Goal: Find specific page/section: Find specific page/section

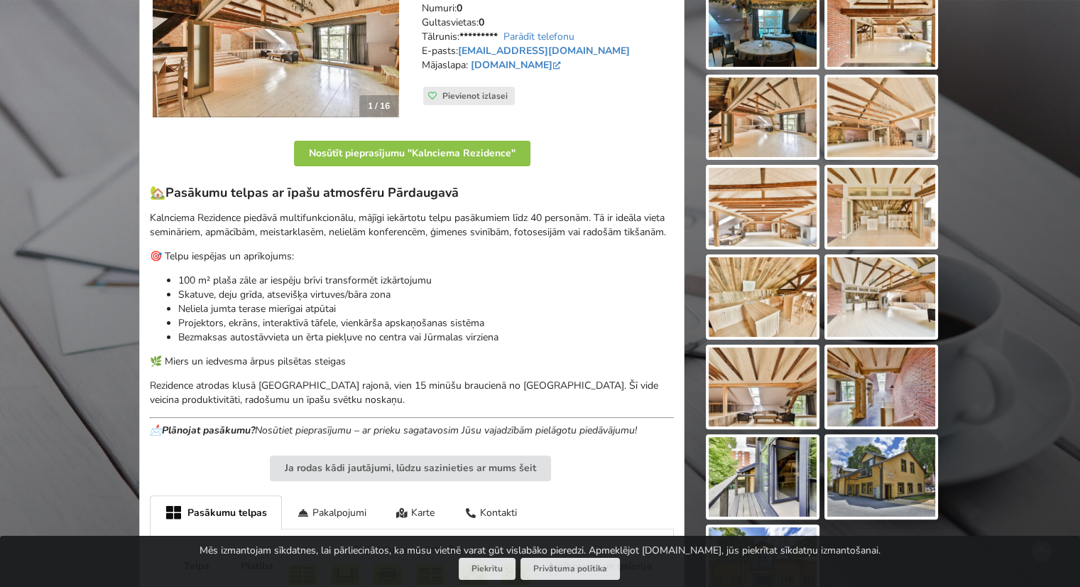
scroll to position [275, 0]
drag, startPoint x: 178, startPoint y: 281, endPoint x: 437, endPoint y: 282, distance: 258.5
click at [437, 282] on p "100 m² plaša zāle ar iespēju brīvi transformēt izkārtojumu" at bounding box center [426, 280] width 496 height 14
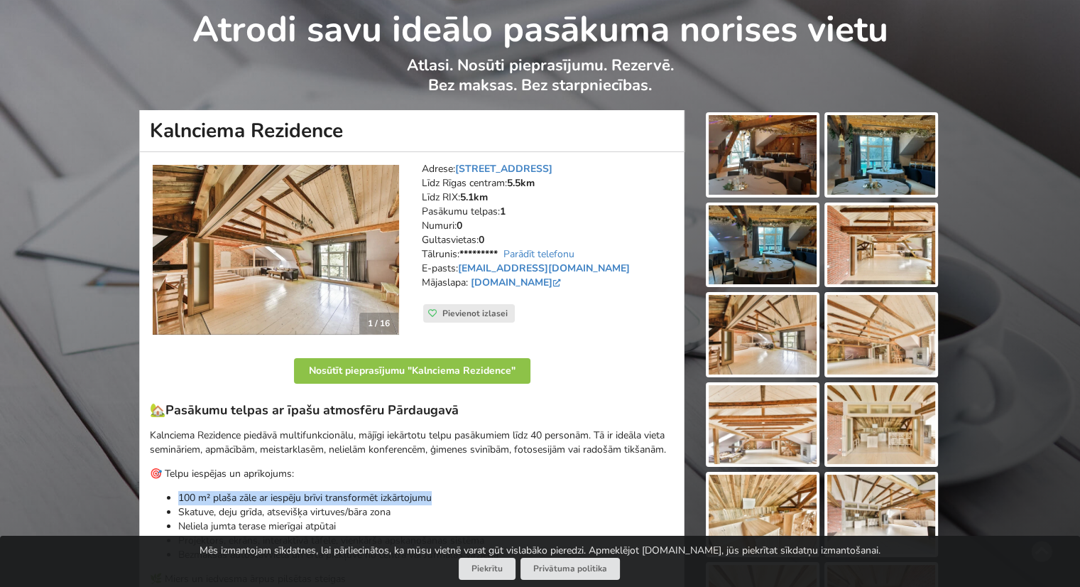
scroll to position [55, 0]
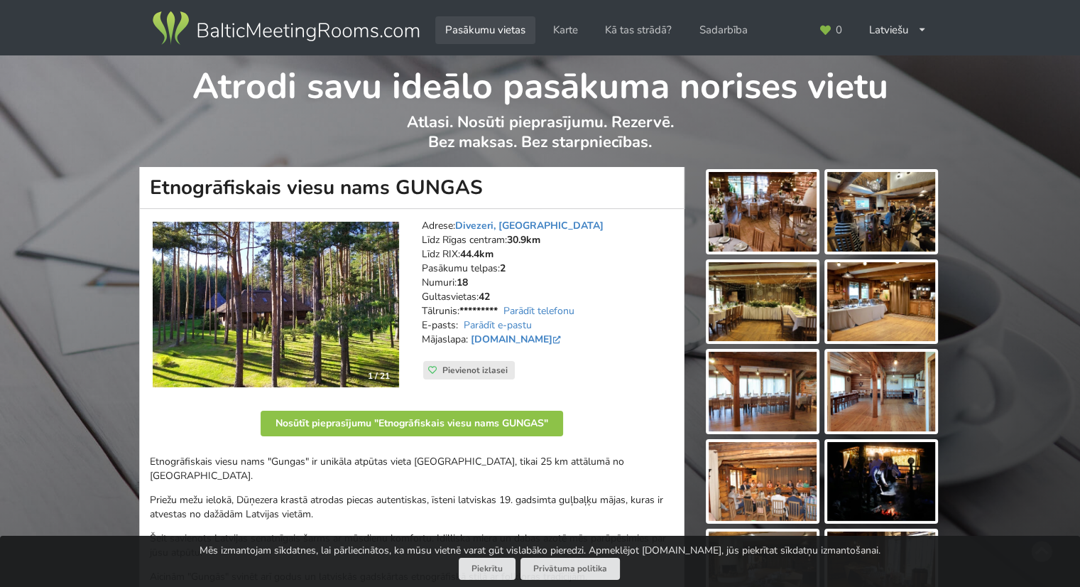
click at [496, 38] on link "Pasākumu vietas" at bounding box center [485, 30] width 100 height 28
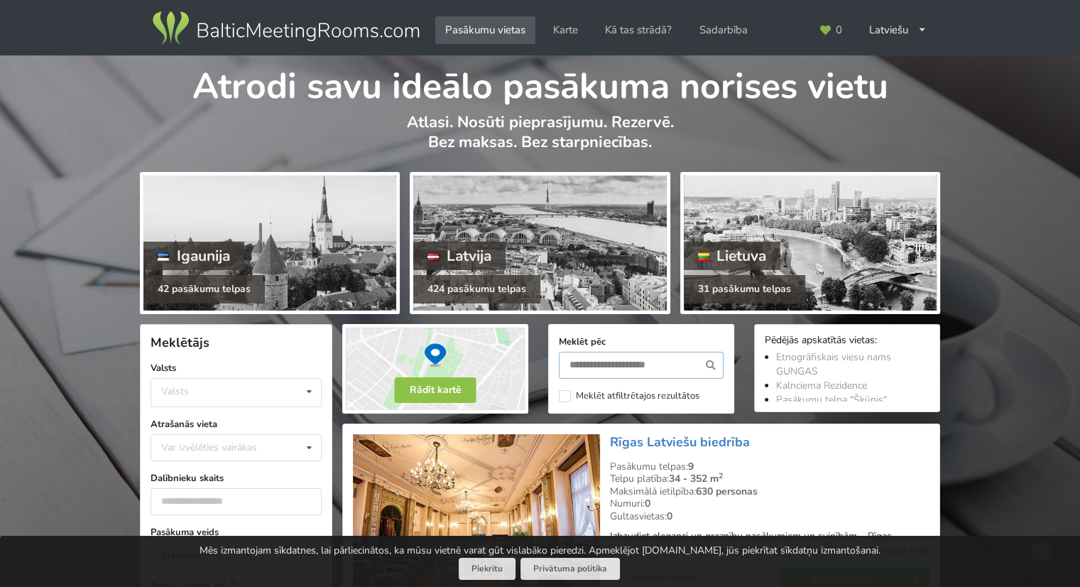
click at [584, 354] on input "text" at bounding box center [641, 365] width 165 height 27
type input "*"
type input "*****"
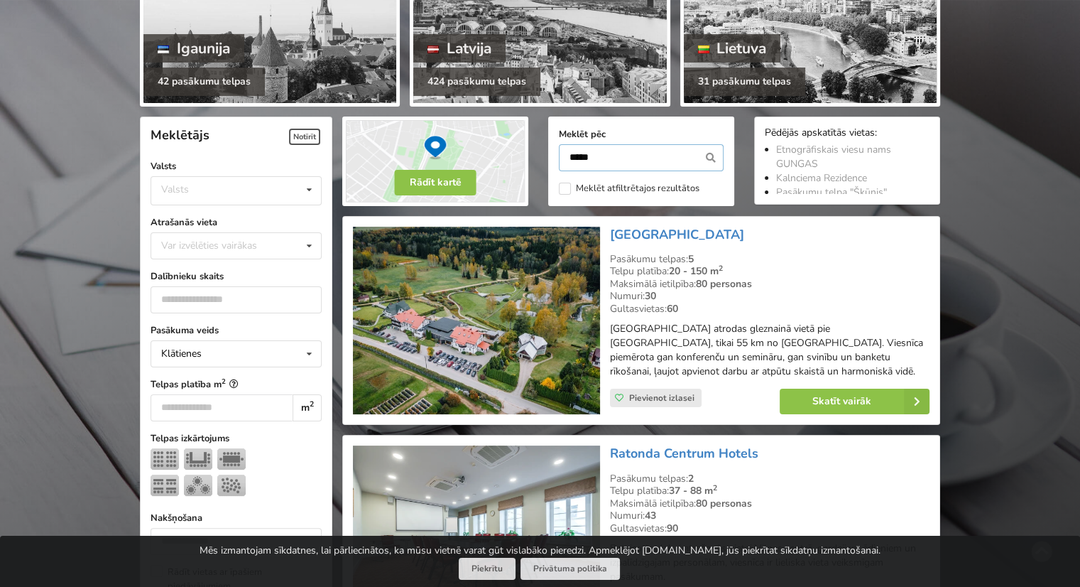
scroll to position [207, 0]
